Goal: Answer question/provide support: Share knowledge or assist other users

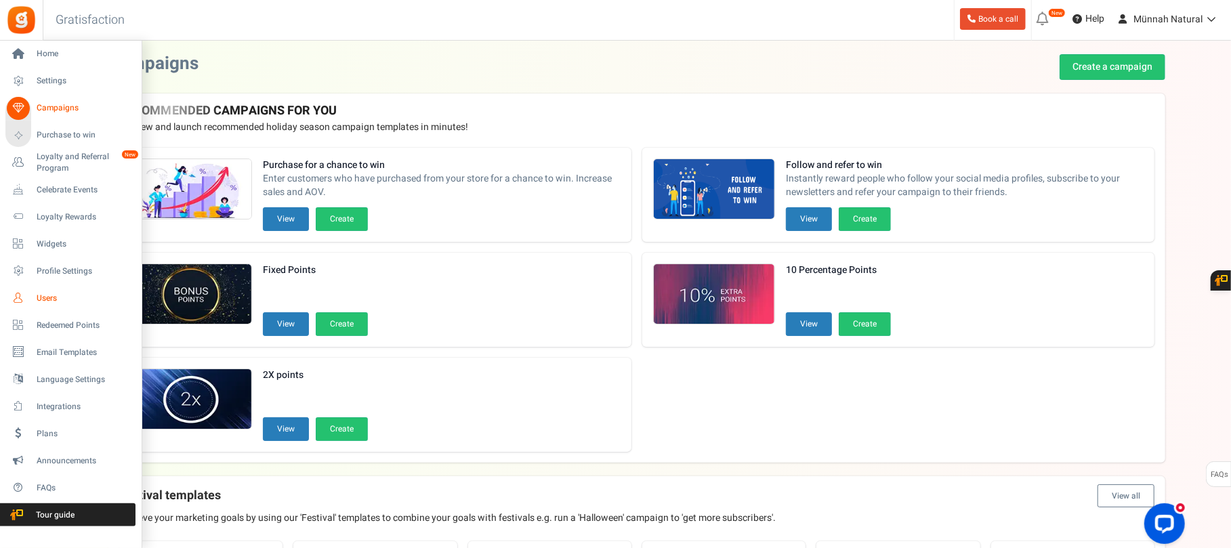
click at [31, 294] on link "Users" at bounding box center [70, 298] width 130 height 23
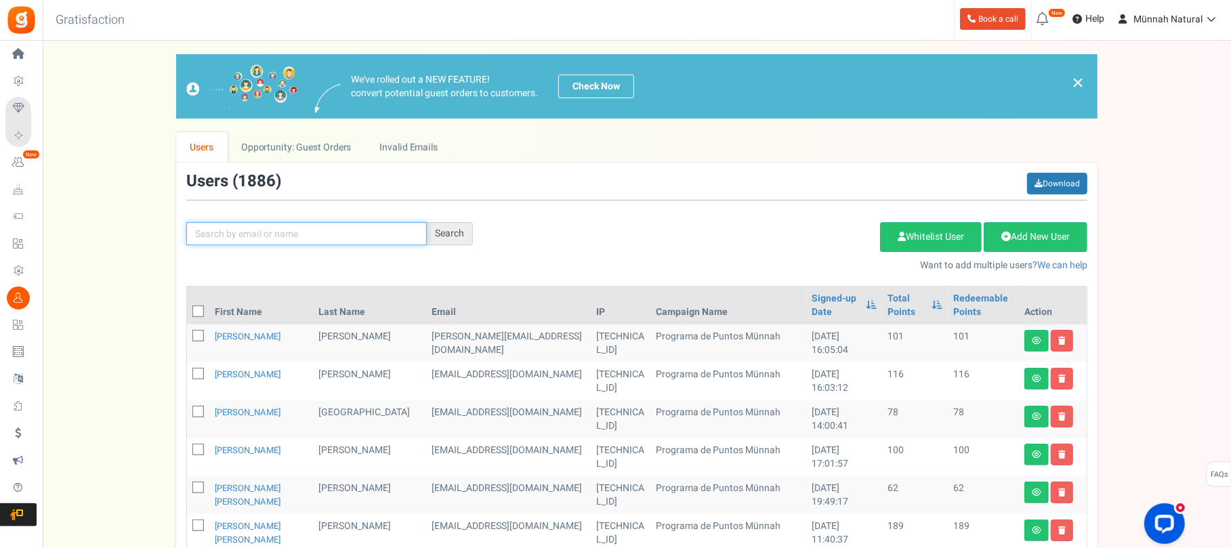
click at [289, 238] on input "text" at bounding box center [306, 233] width 240 height 23
type input "[PERSON_NAME] [PERSON_NAME]"
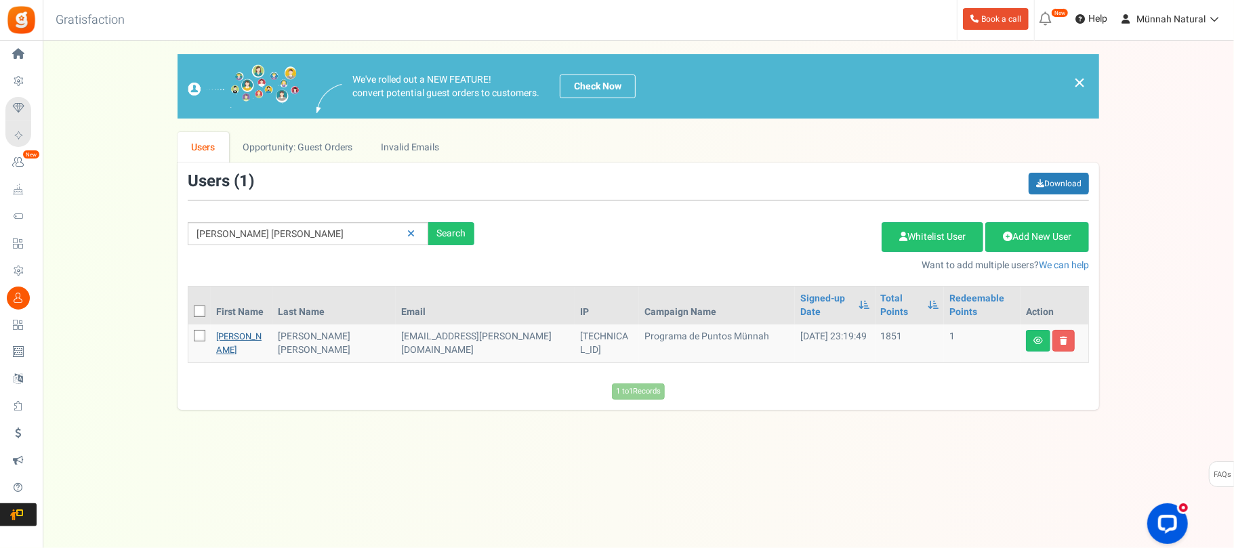
click at [234, 330] on link "[PERSON_NAME]" at bounding box center [238, 343] width 45 height 26
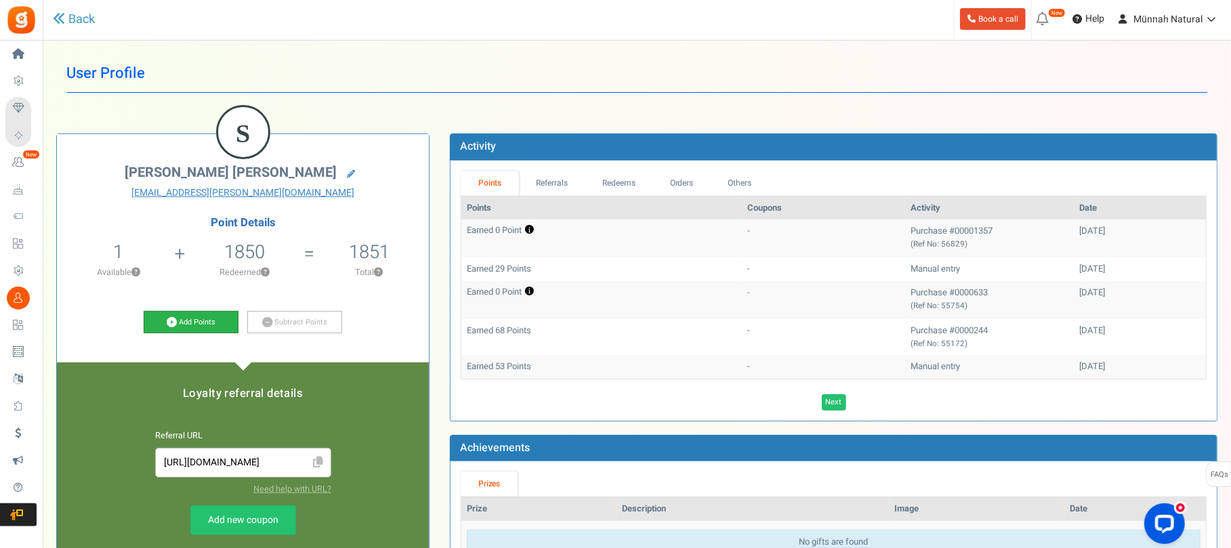
click at [175, 321] on icon at bounding box center [172, 322] width 10 height 10
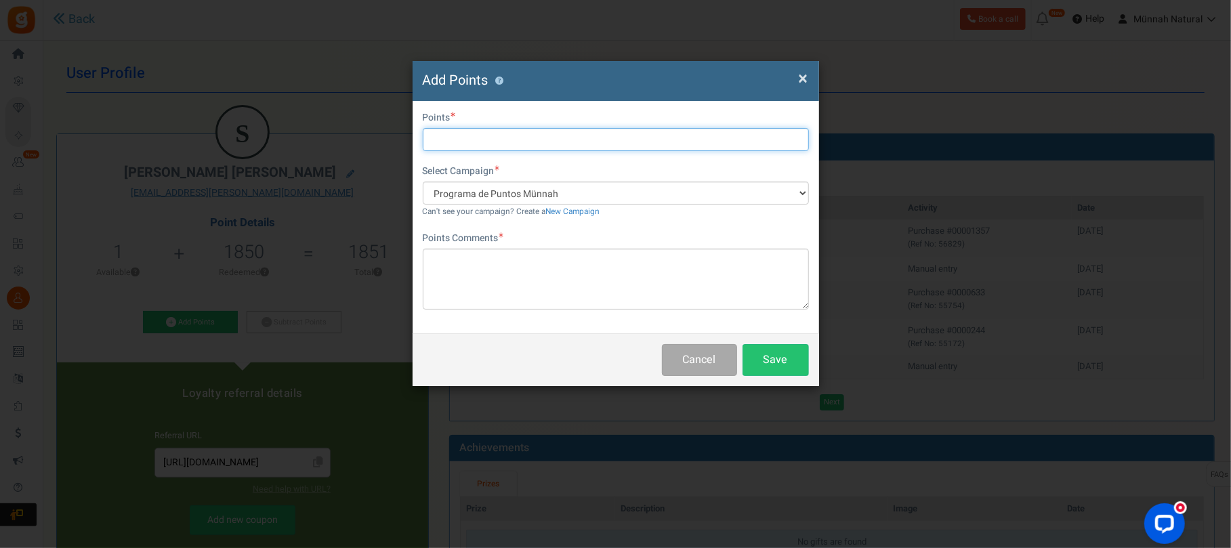
click at [480, 135] on input "text" at bounding box center [616, 139] width 386 height 23
type input "29"
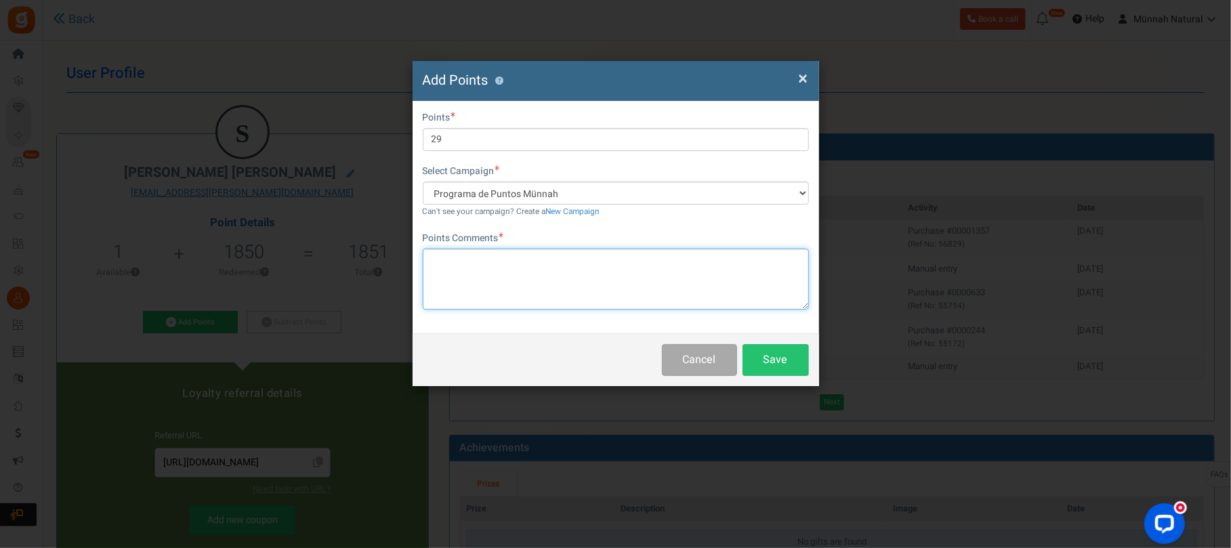
click at [480, 266] on textarea at bounding box center [616, 279] width 386 height 61
type textarea "Programa de retorno de envases. 8 + 3 envases (20+9 puntos)"
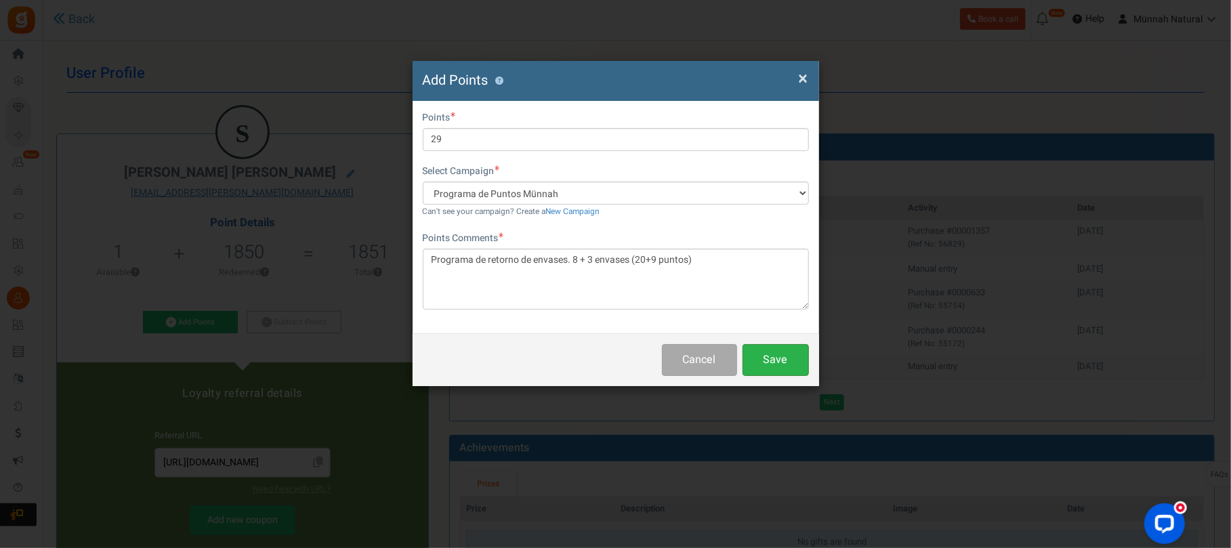
click at [780, 369] on button "Save" at bounding box center [775, 360] width 66 height 32
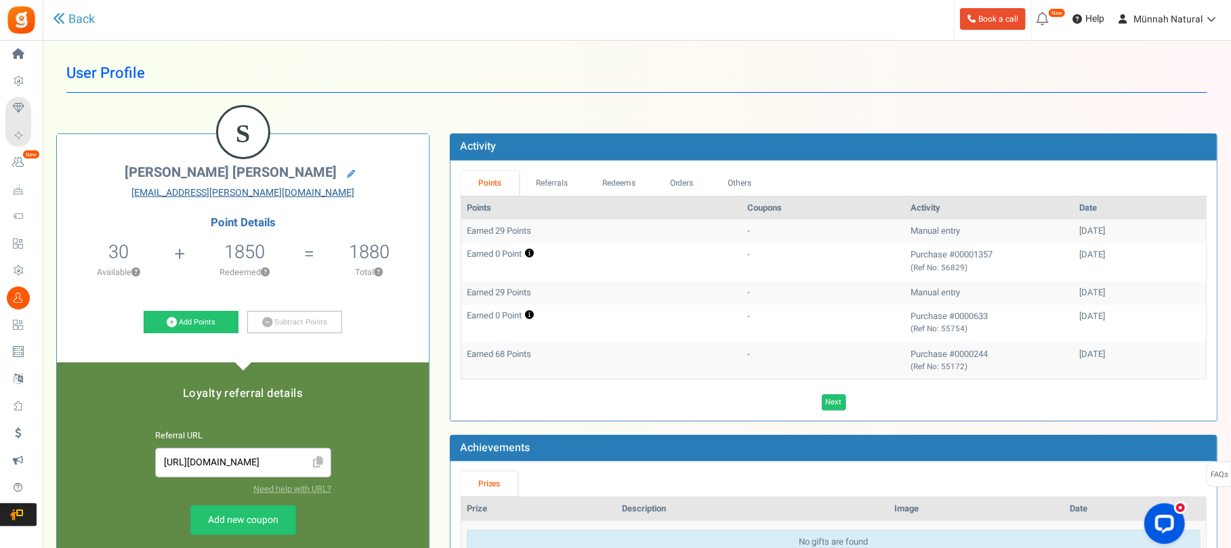
click at [255, 194] on link "[EMAIL_ADDRESS][PERSON_NAME][DOMAIN_NAME]" at bounding box center [243, 193] width 352 height 14
click at [275, 191] on link "[EMAIL_ADDRESS][PERSON_NAME][DOMAIN_NAME]" at bounding box center [243, 193] width 352 height 14
